Goal: Task Accomplishment & Management: Complete application form

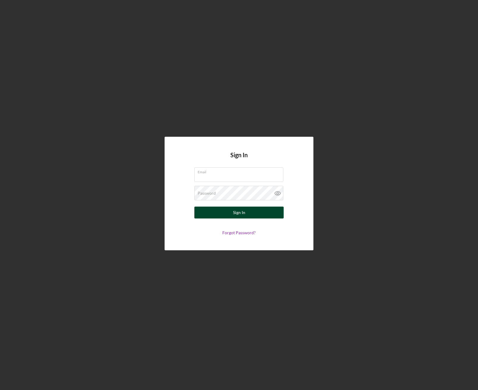
type input "[EMAIL_ADDRESS][DOMAIN_NAME]"
click at [229, 213] on button "Sign In" at bounding box center [238, 213] width 89 height 12
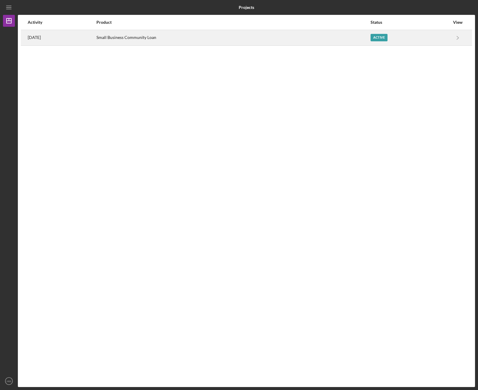
click at [387, 39] on div "Active" at bounding box center [378, 37] width 17 height 7
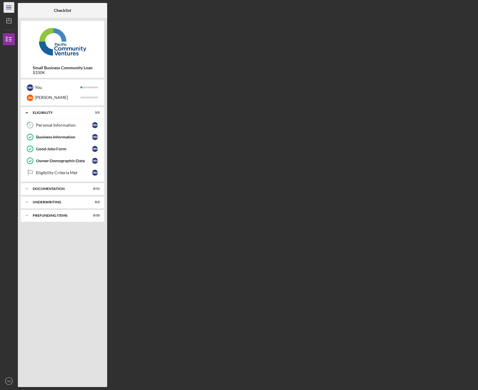
click at [11, 10] on icon "Icon/Menu" at bounding box center [8, 7] width 13 height 13
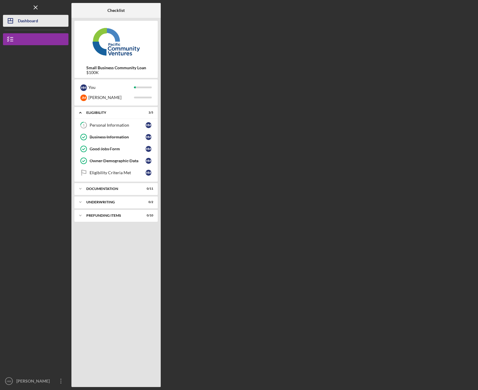
click at [21, 21] on div "Dashboard" at bounding box center [28, 21] width 20 height 13
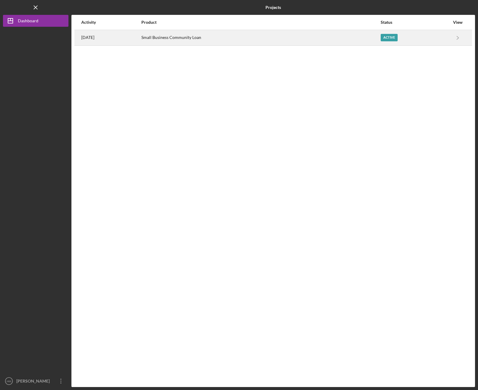
click at [427, 35] on div "Active" at bounding box center [415, 37] width 69 height 15
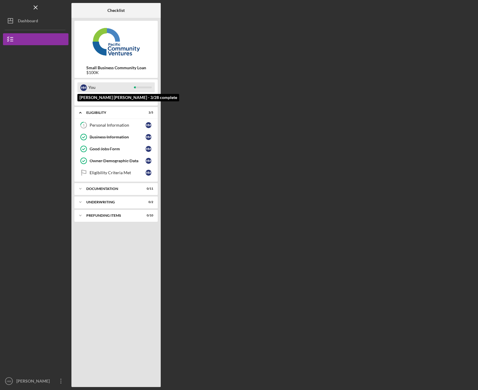
click at [135, 88] on div "H M You" at bounding box center [115, 87] width 77 height 10
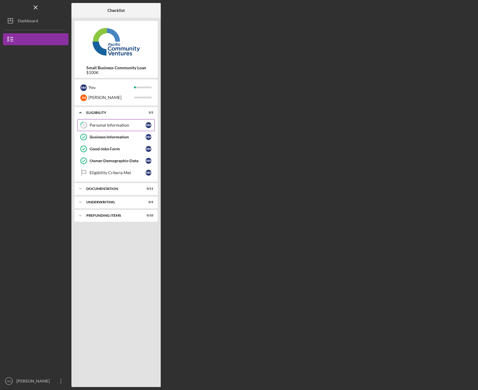
click at [132, 124] on div "Personal Information" at bounding box center [118, 125] width 56 height 5
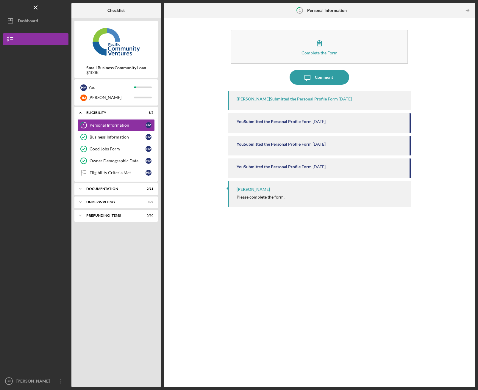
click at [256, 187] on div "[PERSON_NAME] Please complete the form." at bounding box center [319, 194] width 183 height 26
click at [256, 189] on div "[PERSON_NAME]" at bounding box center [253, 189] width 33 height 5
click at [50, 20] on button "Icon/Dashboard Dashboard" at bounding box center [35, 21] width 65 height 12
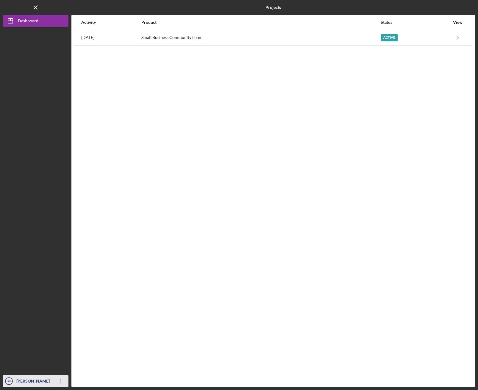
click at [68, 381] on icon "Icon/Overflow" at bounding box center [61, 381] width 15 height 15
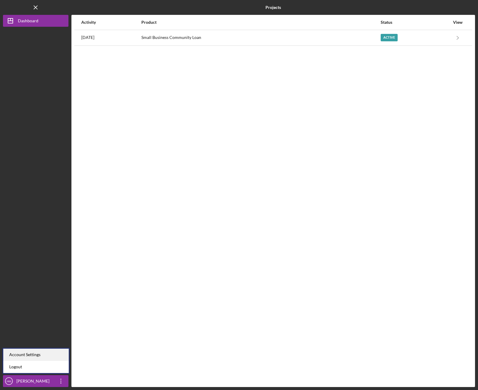
click at [46, 352] on div "Account Settings" at bounding box center [35, 355] width 65 height 12
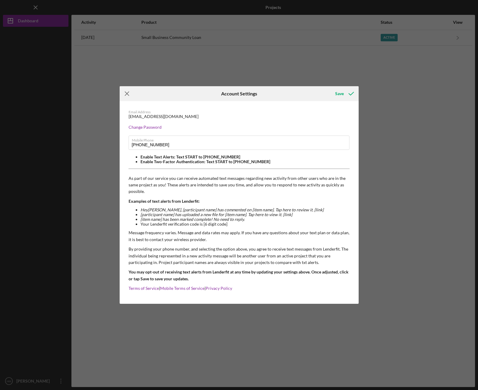
click at [128, 96] on icon "Icon/Menu Close" at bounding box center [127, 93] width 15 height 15
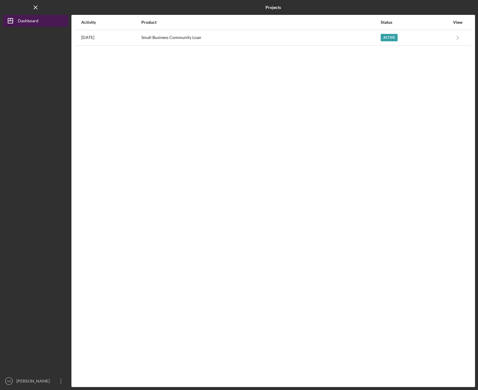
click at [52, 24] on button "Icon/Dashboard Dashboard" at bounding box center [35, 21] width 65 height 12
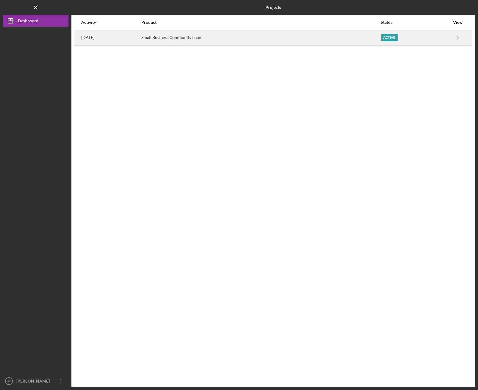
click at [141, 37] on div "[DATE]" at bounding box center [111, 37] width 60 height 15
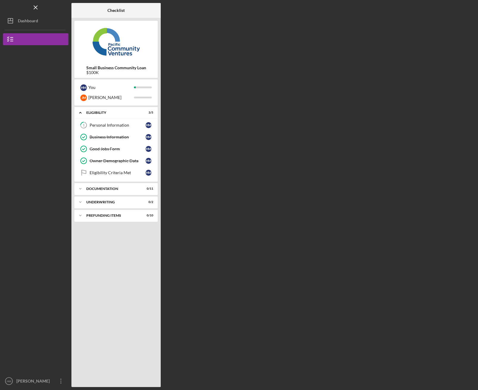
drag, startPoint x: 110, startPoint y: 55, endPoint x: 110, endPoint y: 45, distance: 10.1
click at [110, 55] on img at bounding box center [115, 42] width 83 height 36
click at [110, 43] on img at bounding box center [115, 42] width 83 height 36
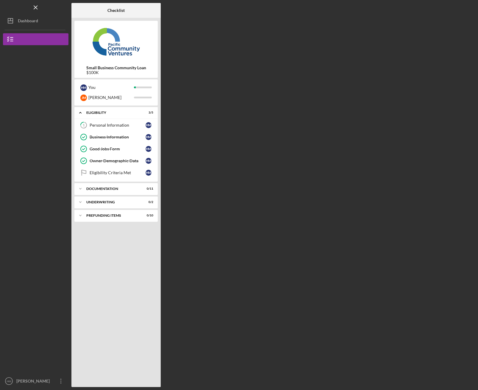
click at [110, 43] on img at bounding box center [115, 42] width 83 height 36
drag, startPoint x: 110, startPoint y: 43, endPoint x: 109, endPoint y: 52, distance: 9.0
click at [110, 43] on img at bounding box center [115, 42] width 83 height 36
click at [113, 217] on div "Icon/Expander Prefunding Items 0 / 10" at bounding box center [115, 216] width 83 height 12
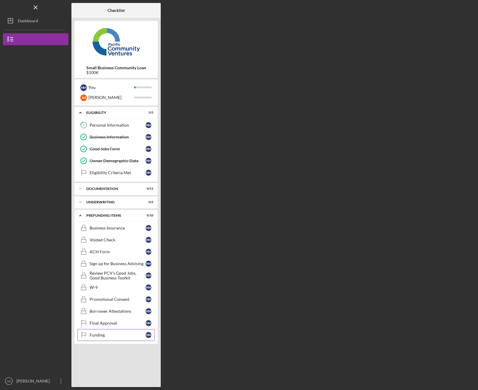
click at [107, 335] on div "Funding" at bounding box center [118, 335] width 56 height 5
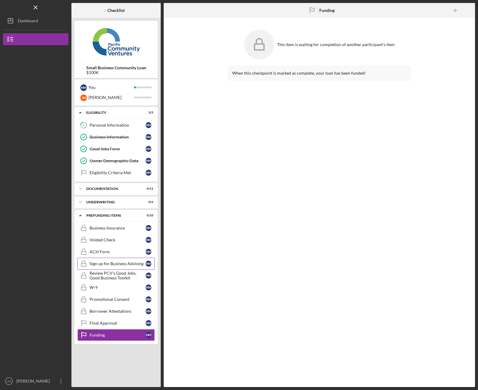
click at [130, 267] on link "Sign up for Business Advising Sign up for Business Advising H M" at bounding box center [115, 264] width 77 height 12
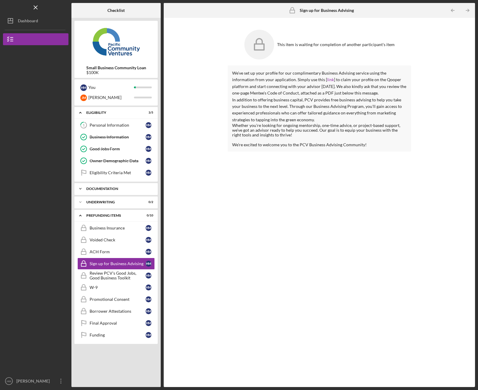
click at [124, 191] on div "Icon/Expander Documentation 0 / 11" at bounding box center [115, 189] width 83 height 12
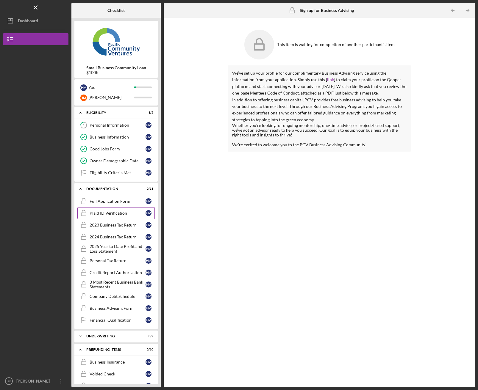
click at [116, 216] on link "Plaid ID Verification Plaid ID Verification H M" at bounding box center [115, 213] width 77 height 12
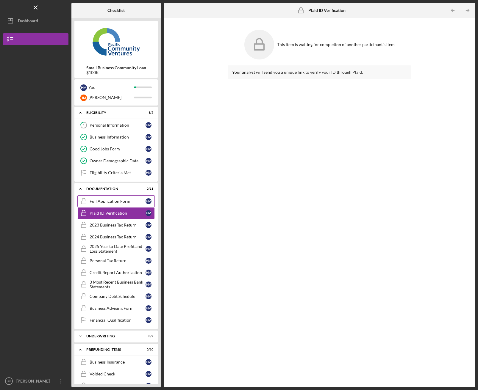
click at [120, 202] on div "Full Application Form" at bounding box center [118, 201] width 56 height 5
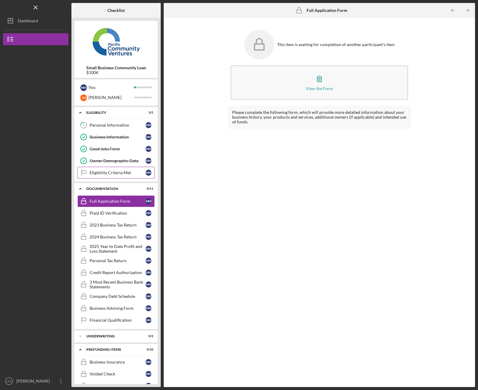
click at [141, 172] on div "Eligibility Criteria Met" at bounding box center [118, 172] width 56 height 5
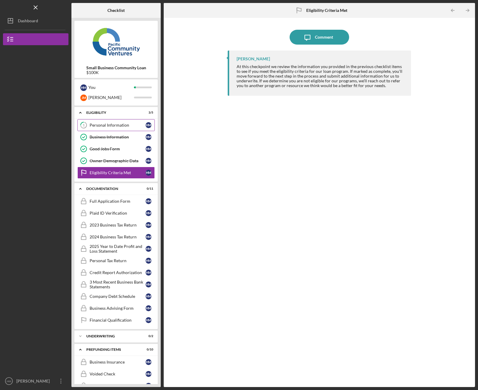
click at [127, 125] on div "Personal Information" at bounding box center [118, 125] width 56 height 5
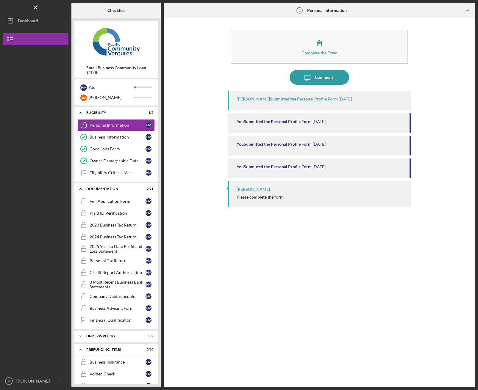
click at [255, 190] on div "[PERSON_NAME]" at bounding box center [253, 189] width 33 height 5
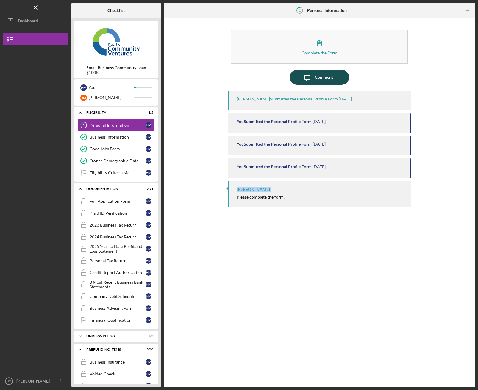
click at [325, 83] on div "Comment" at bounding box center [324, 77] width 18 height 15
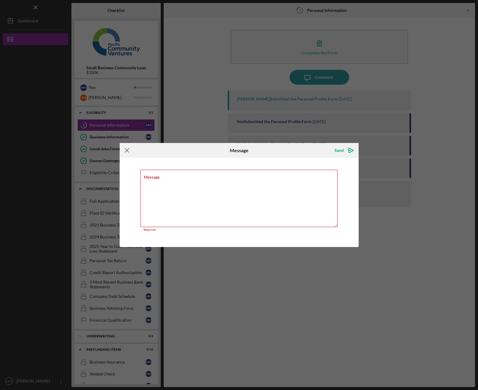
click at [121, 154] on icon "Icon/Menu Close" at bounding box center [127, 150] width 15 height 15
